Goal: Use online tool/utility

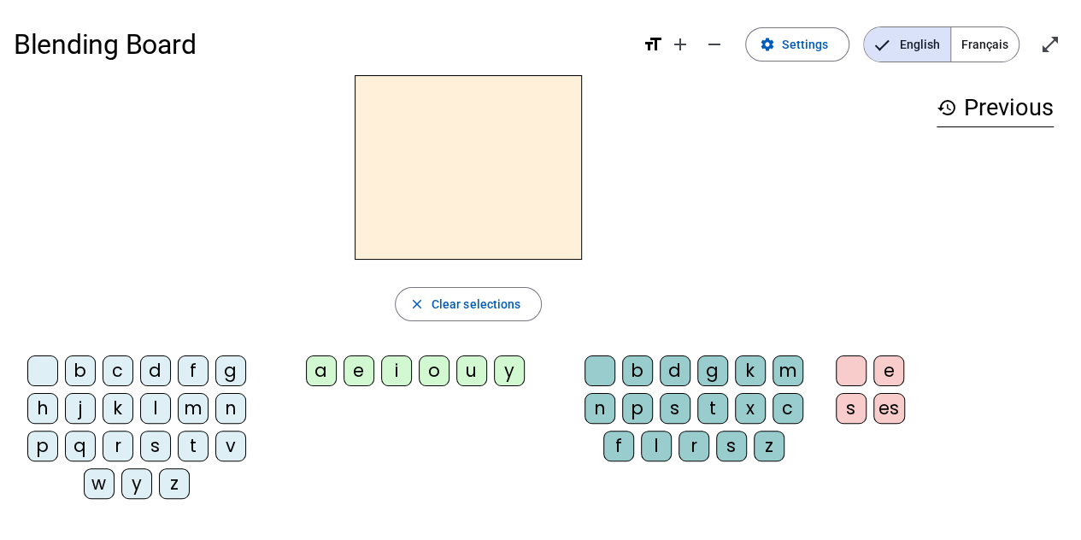
click at [188, 443] on div "t" at bounding box center [193, 446] width 31 height 31
click at [354, 378] on div "e" at bounding box center [358, 370] width 31 height 31
click at [158, 365] on div "d" at bounding box center [155, 370] width 31 height 31
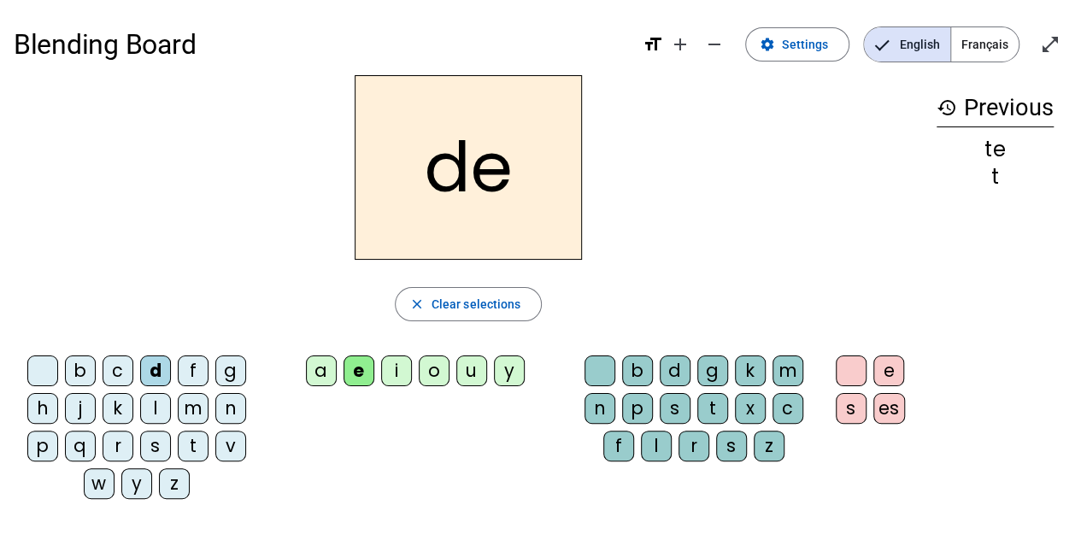
click at [193, 407] on div "m" at bounding box center [193, 408] width 31 height 31
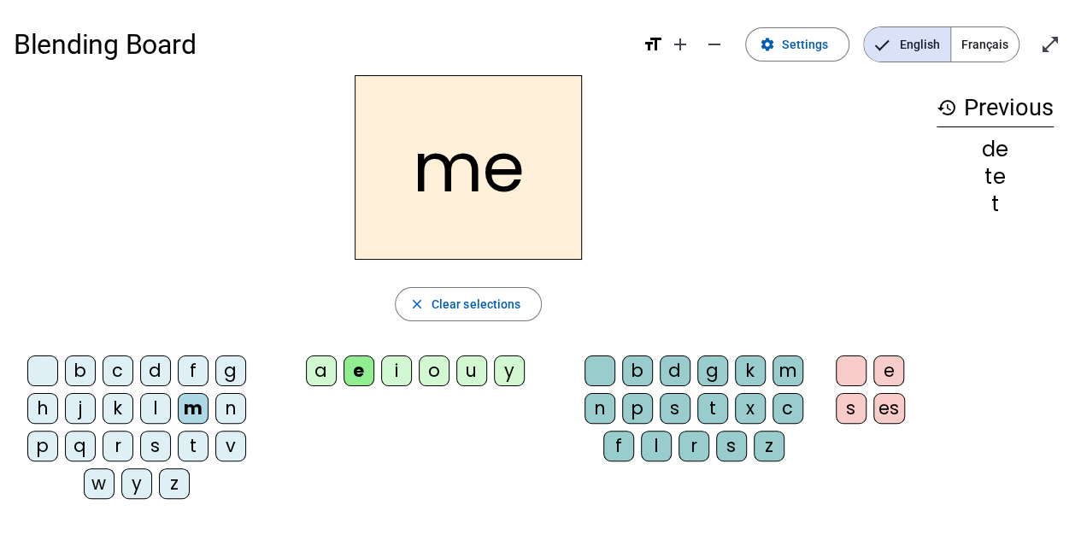
click at [322, 362] on div "a" at bounding box center [321, 370] width 31 height 31
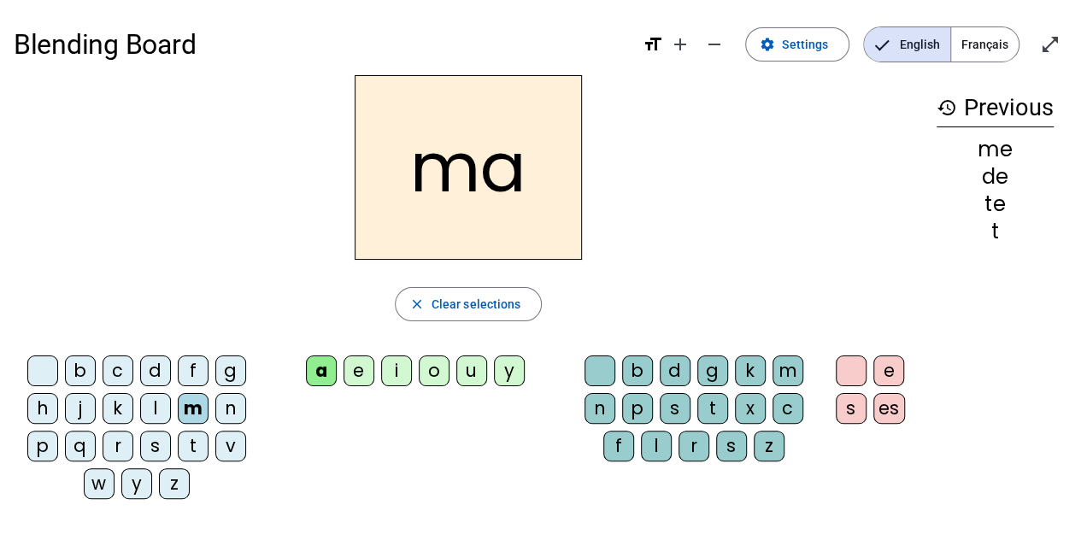
click at [658, 440] on div "l" at bounding box center [656, 446] width 31 height 31
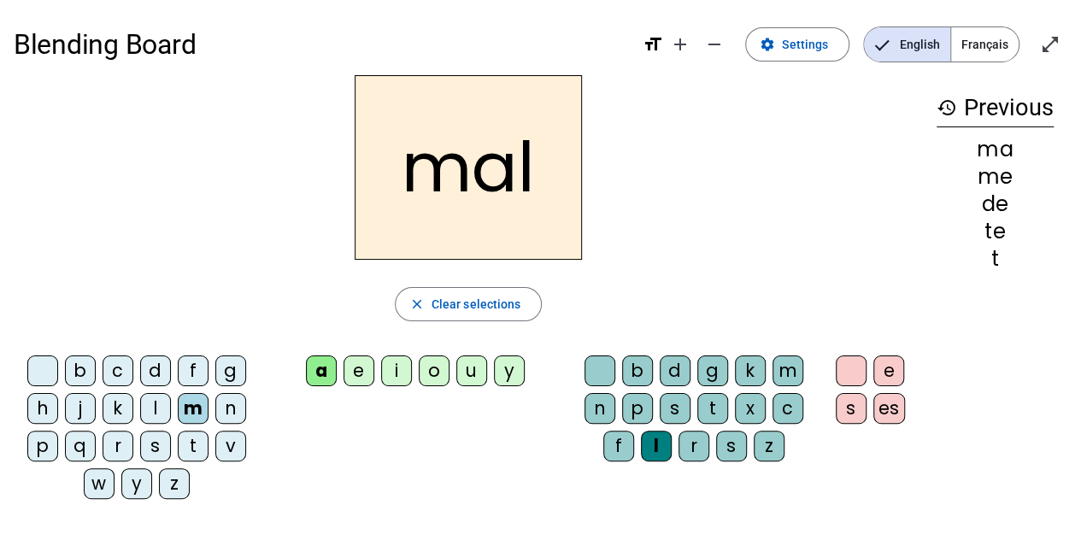
click at [504, 374] on div "y" at bounding box center [509, 370] width 31 height 31
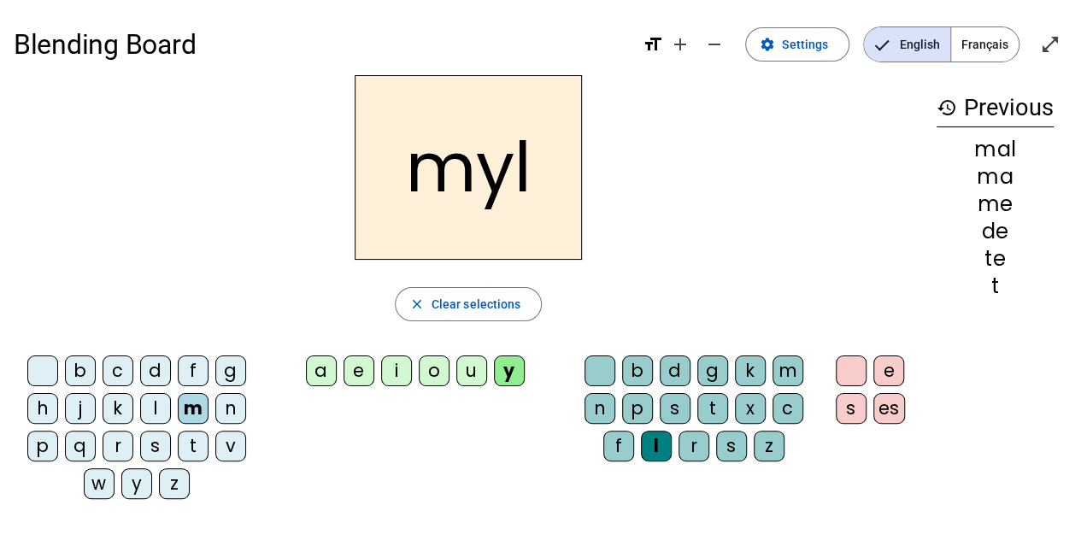
click at [389, 379] on div "i" at bounding box center [396, 370] width 31 height 31
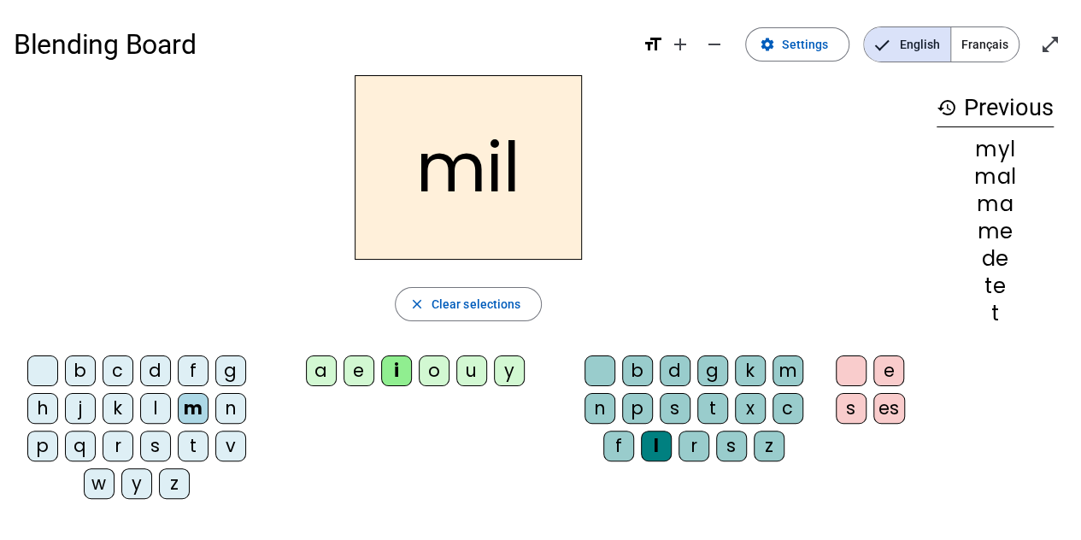
click at [374, 437] on div "b c d f g h j k l m n p q r s t v w y z a e i o u y b d g k m n p s t x c f l r…" at bounding box center [468, 431] width 909 height 164
